Goal: Task Accomplishment & Management: Use online tool/utility

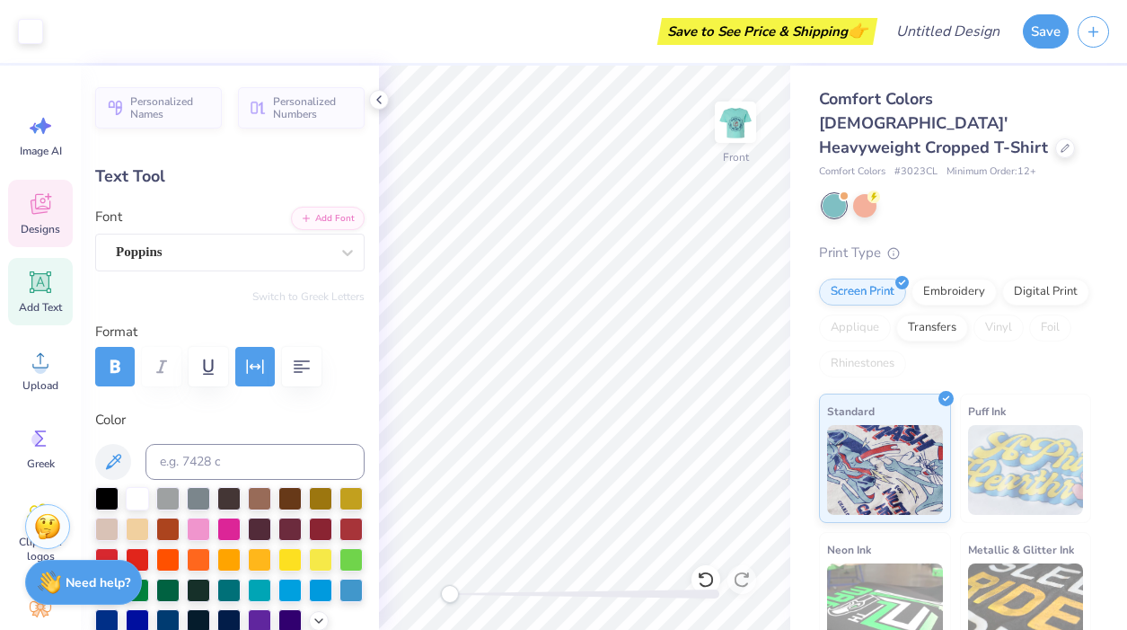
click at [39, 226] on span "Designs" at bounding box center [41, 229] width 40 height 14
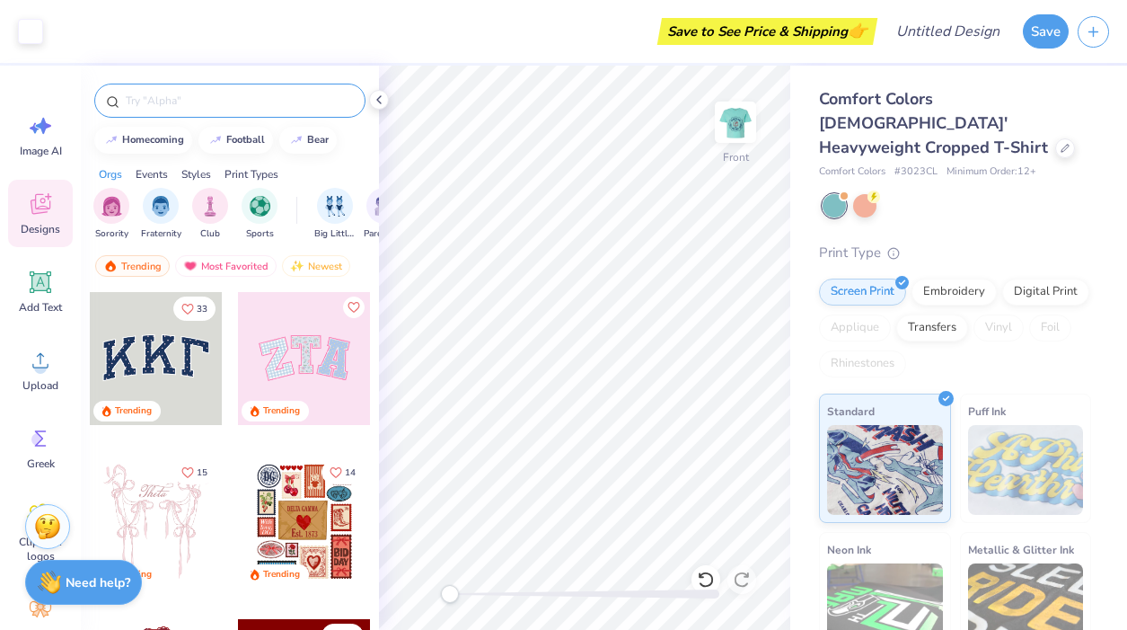
click at [184, 100] on input "text" at bounding box center [239, 101] width 230 height 18
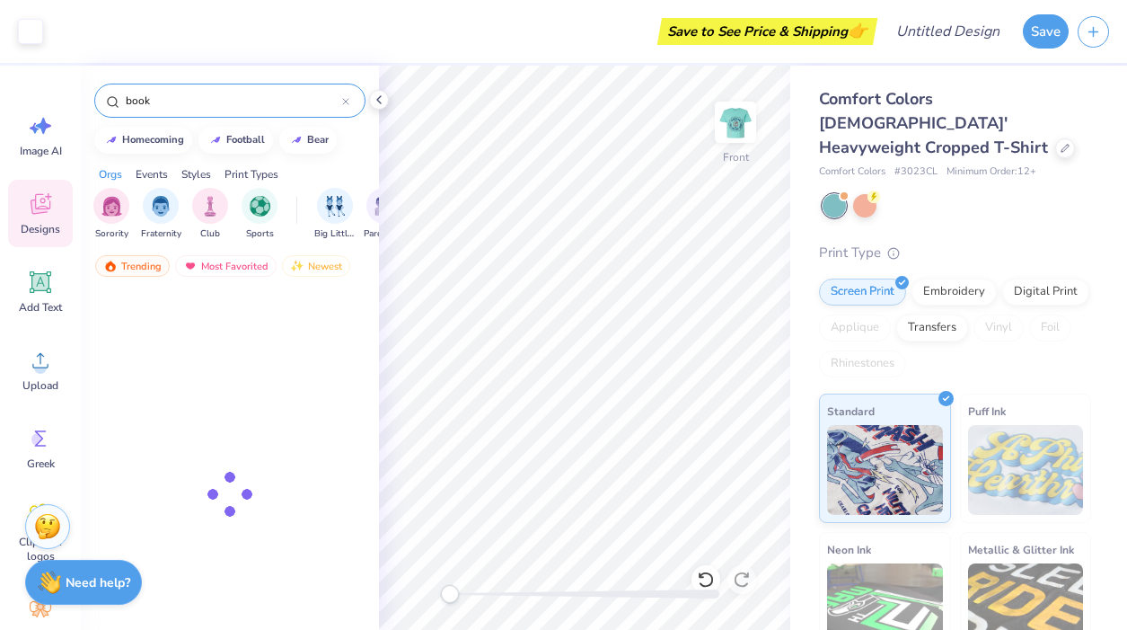
type input "book"
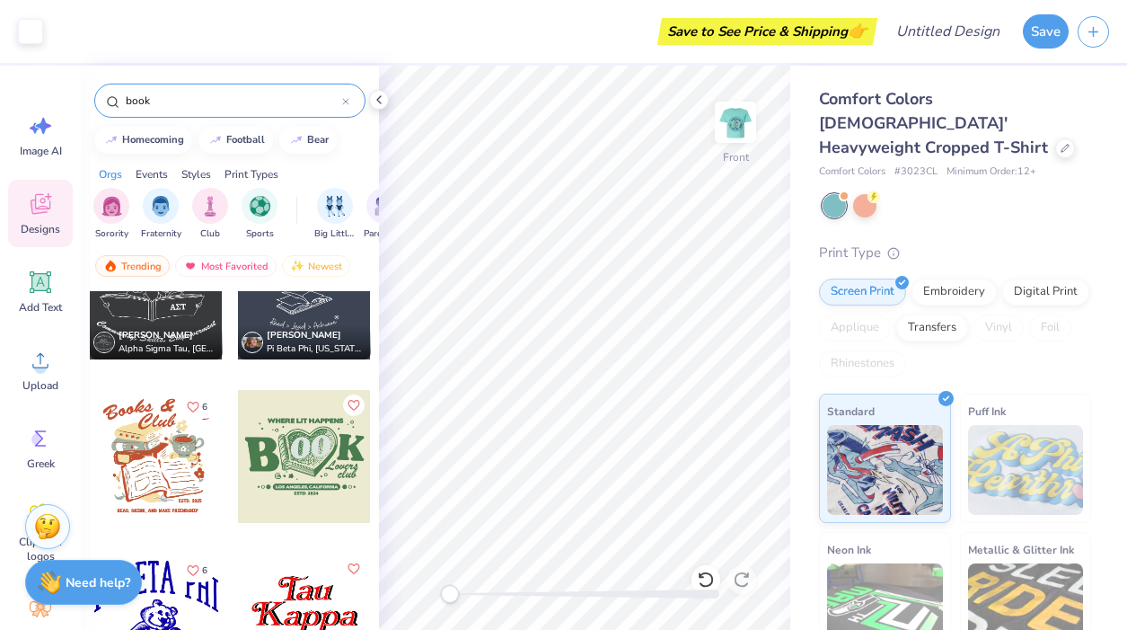
scroll to position [1374, 0]
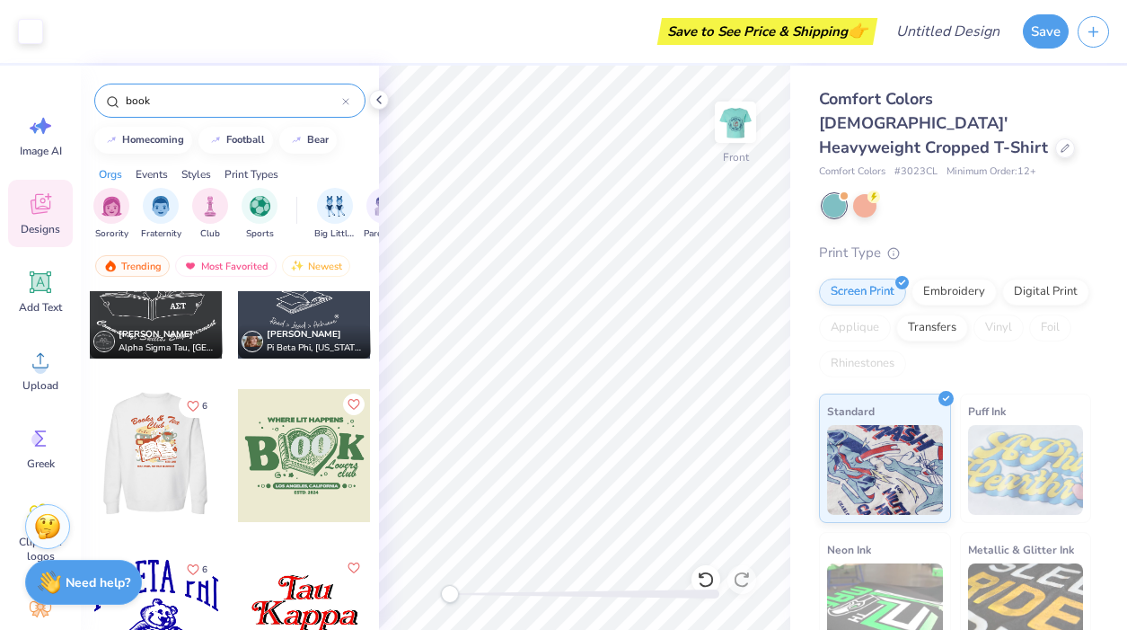
click at [177, 473] on div at bounding box center [155, 455] width 133 height 133
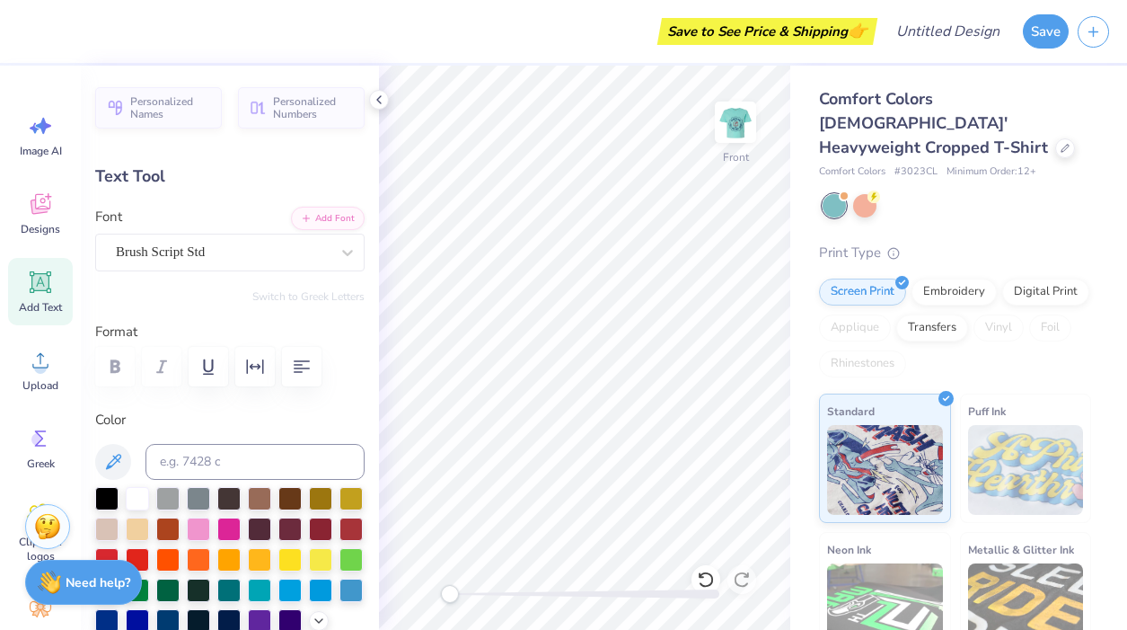
type input "6.74"
type input "0.35"
type input "16.87"
type textarea "AMMA PHI BETA"
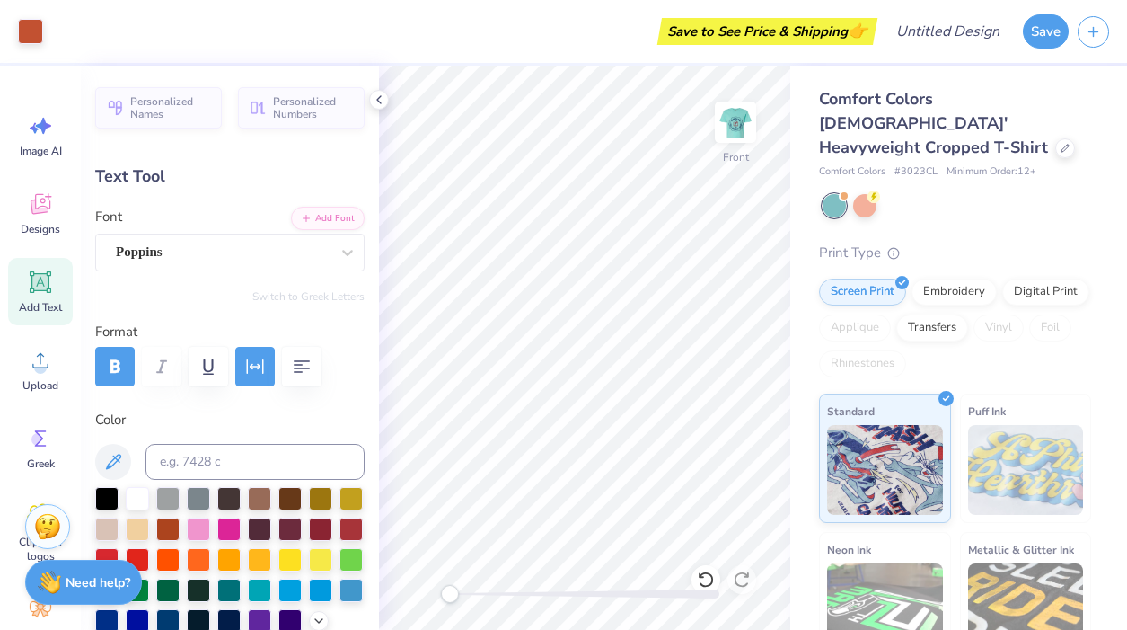
type input "8.84"
type input "1.75"
type input "7.70"
type input "9.67"
type input "0.71"
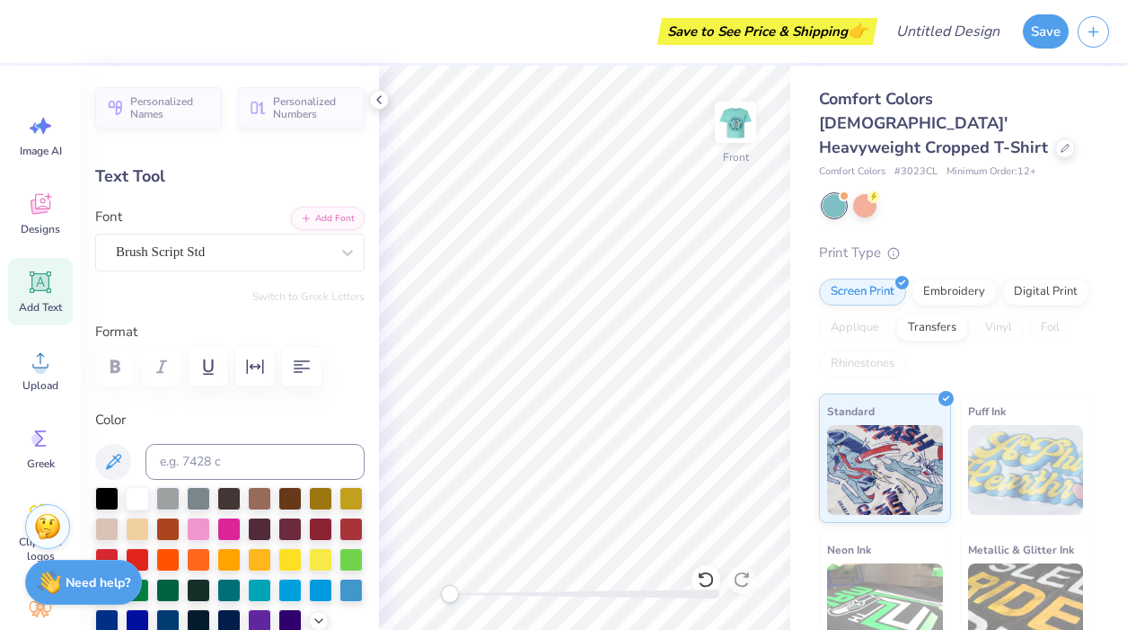
type input "9.12"
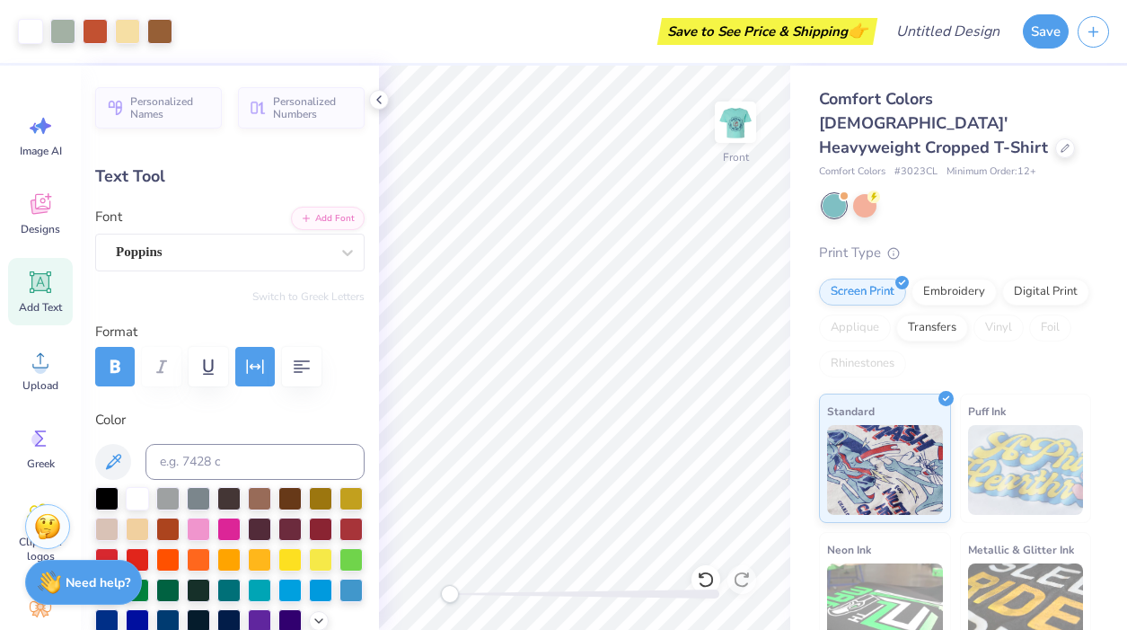
click at [780, 629] on html "Art colors Save to See Price & Shipping 👉 Design Title Save Image AI Designs Ad…" at bounding box center [563, 315] width 1127 height 630
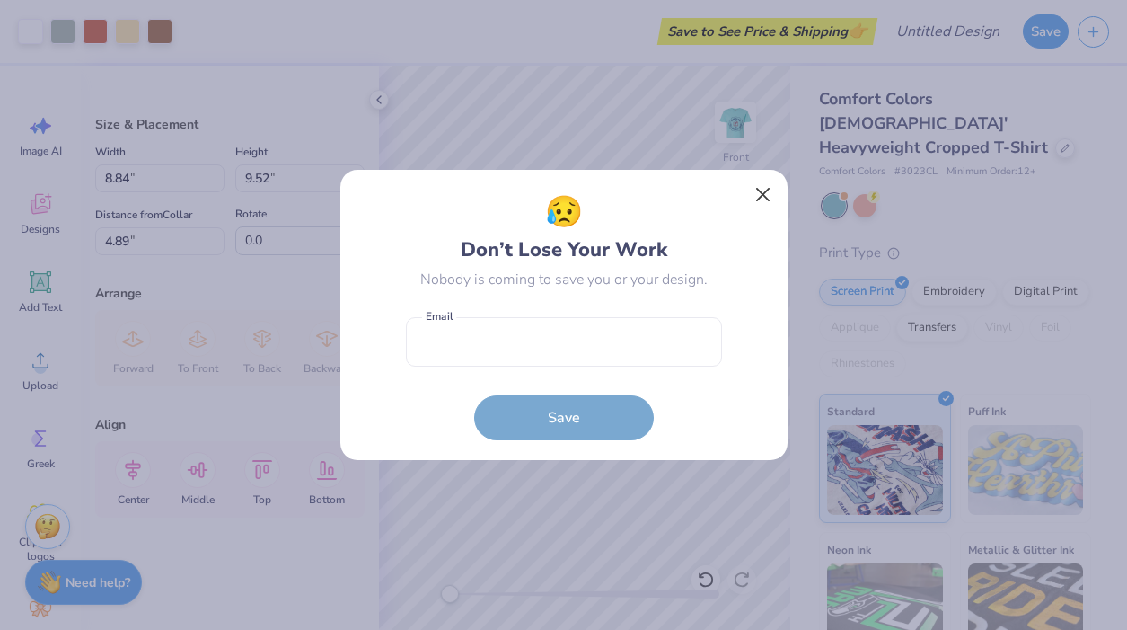
click at [764, 188] on button "Close" at bounding box center [763, 195] width 34 height 34
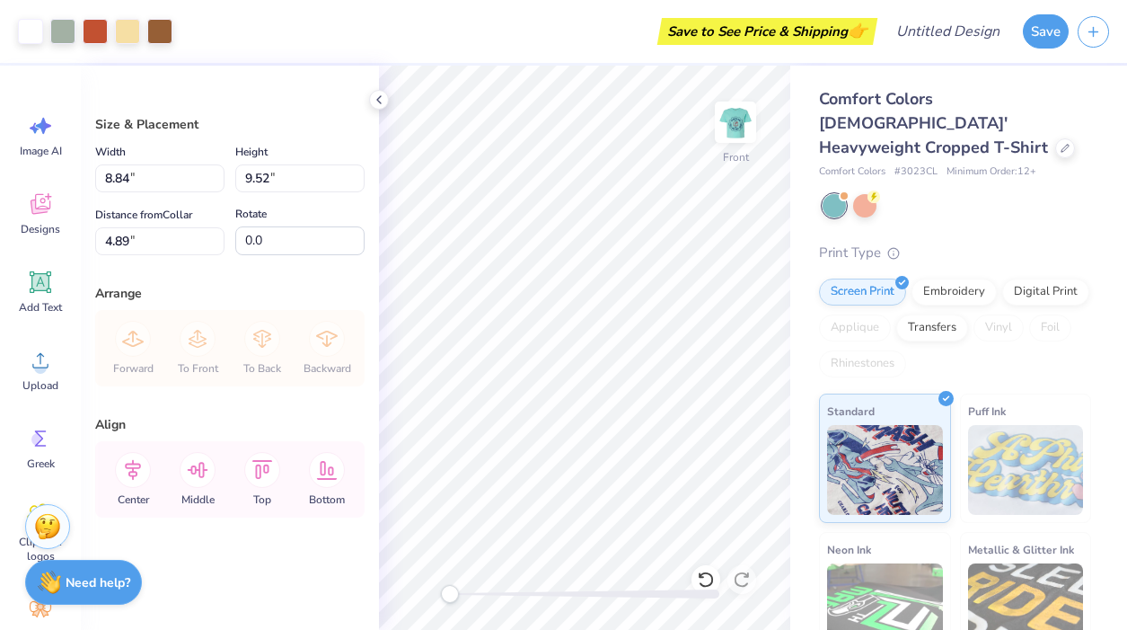
type input "2.15"
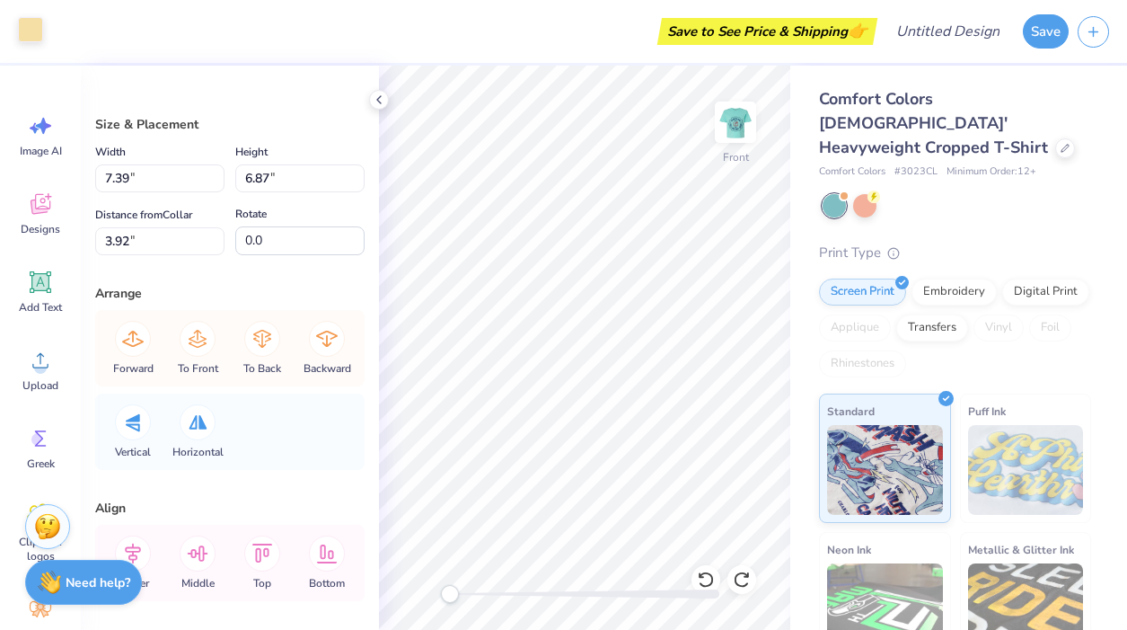
click at [30, 39] on div at bounding box center [30, 29] width 25 height 25
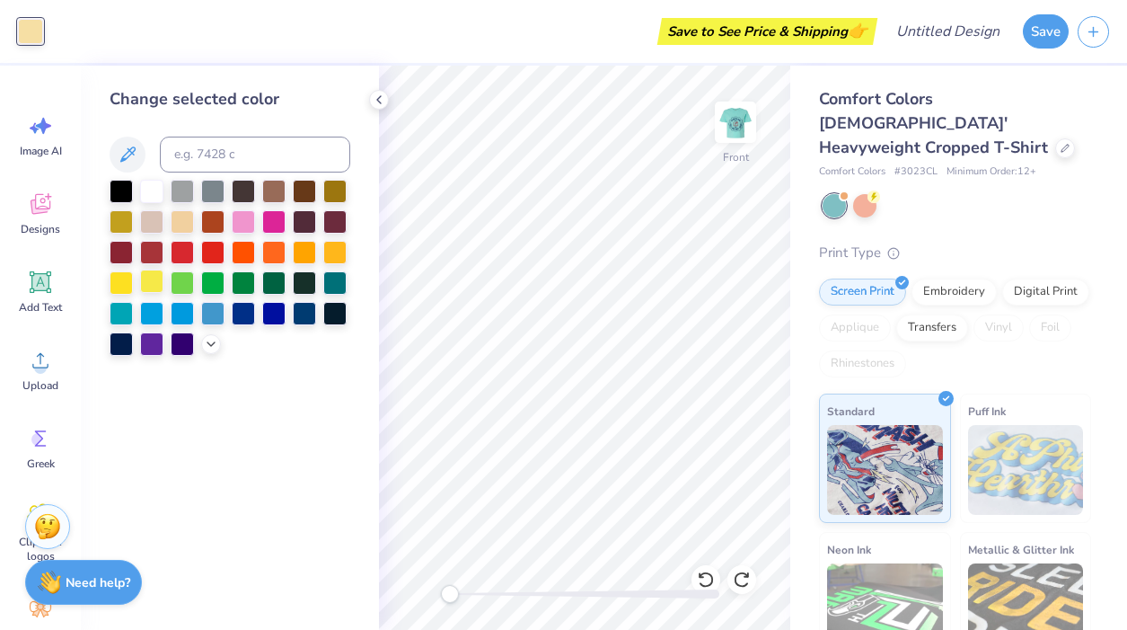
click at [140, 289] on div at bounding box center [151, 280] width 23 height 23
